Goal: Task Accomplishment & Management: Complete application form

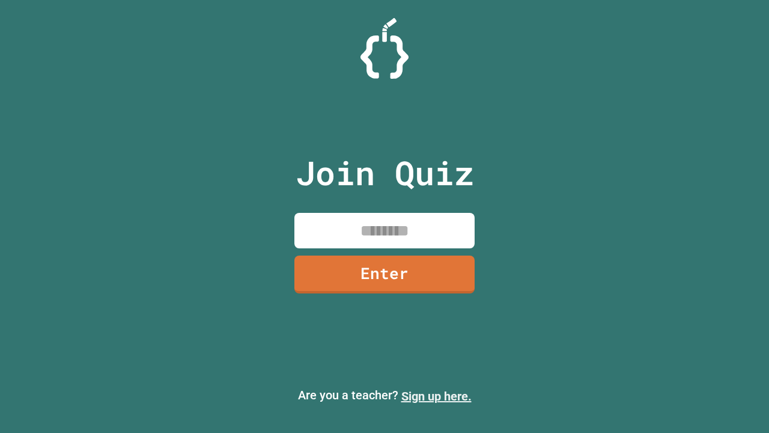
click at [436, 396] on link "Sign up here." at bounding box center [436, 396] width 70 height 14
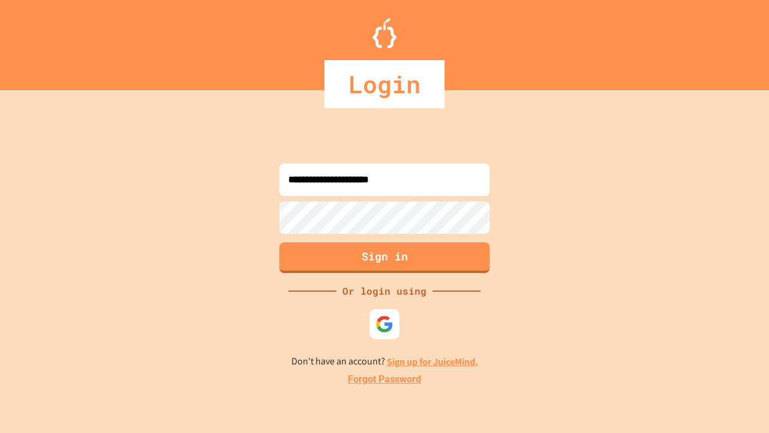
type input "**********"
